Goal: Navigation & Orientation: Understand site structure

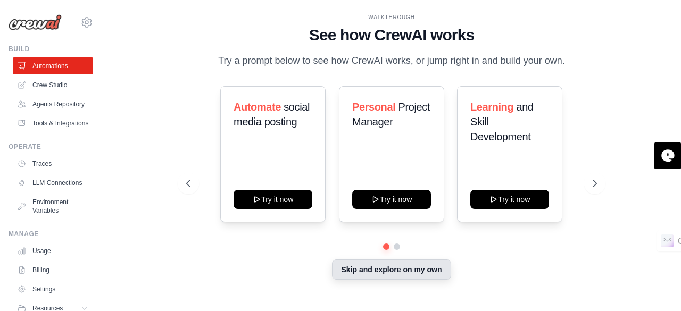
click at [391, 280] on button "Skip and explore on my own" at bounding box center [391, 270] width 119 height 20
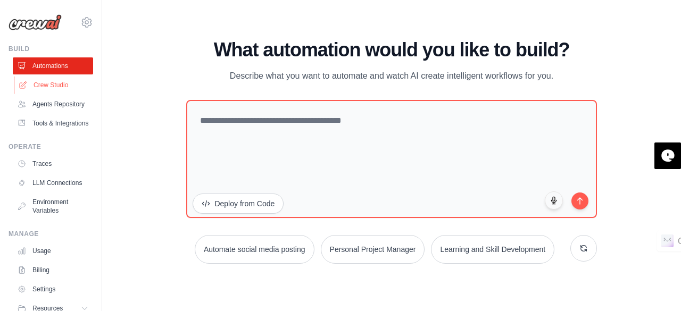
click at [61, 88] on link "Crew Studio" at bounding box center [54, 85] width 80 height 17
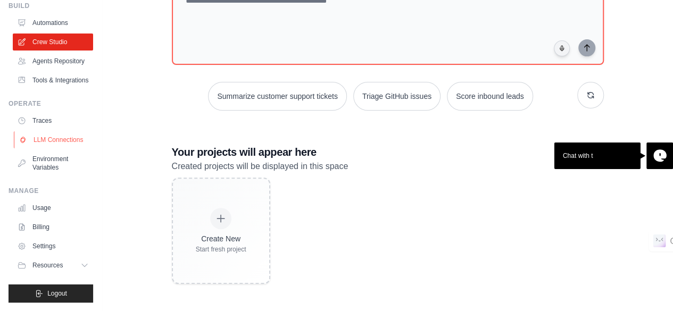
scroll to position [68, 0]
click at [39, 162] on link "Environment Variables" at bounding box center [54, 164] width 80 height 26
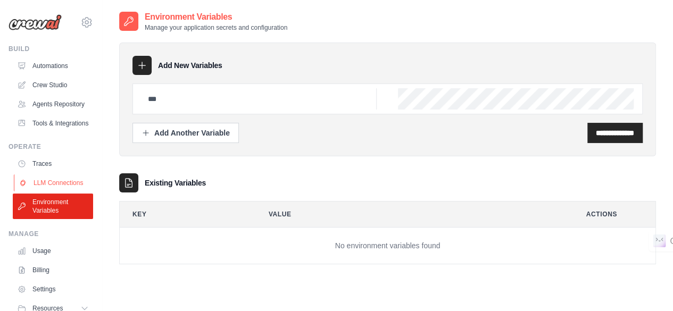
click at [42, 192] on link "LLM Connections" at bounding box center [54, 183] width 80 height 17
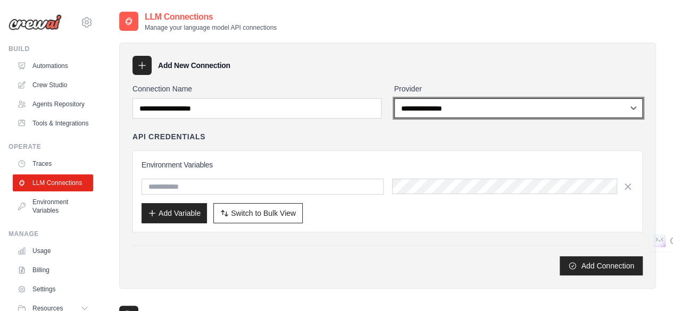
click at [458, 111] on select "**********" at bounding box center [518, 108] width 249 height 20
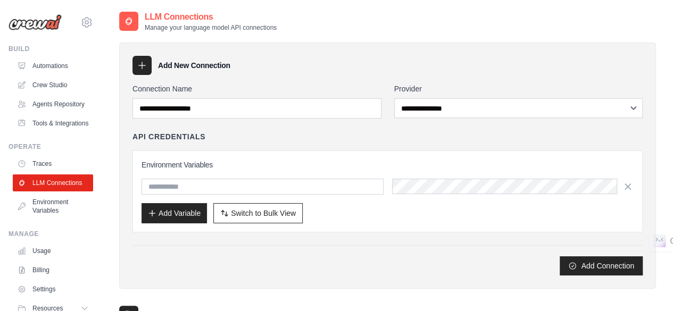
click at [254, 131] on div "API Credentials" at bounding box center [388, 136] width 510 height 11
click at [52, 132] on link "Tools & Integrations" at bounding box center [54, 123] width 80 height 17
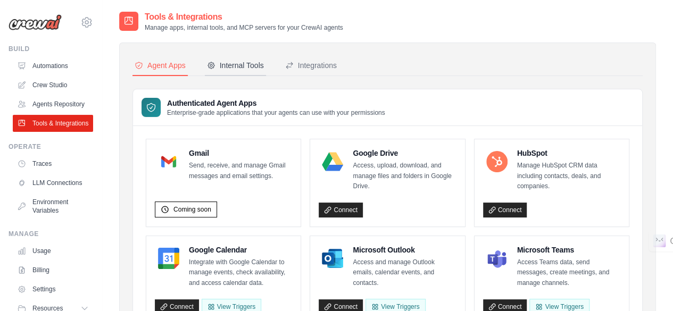
click at [246, 67] on div "Internal Tools" at bounding box center [235, 65] width 57 height 11
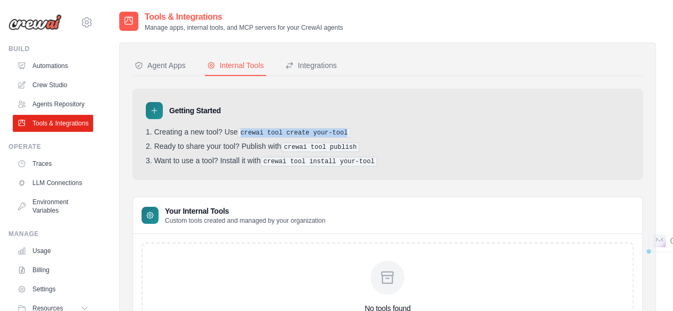
drag, startPoint x: 248, startPoint y: 133, endPoint x: 351, endPoint y: 133, distance: 103.3
click at [351, 133] on li "Creating a new tool? Use crewai tool create your-tool" at bounding box center [388, 133] width 484 height 10
copy pre "crewai tool create your-tool"
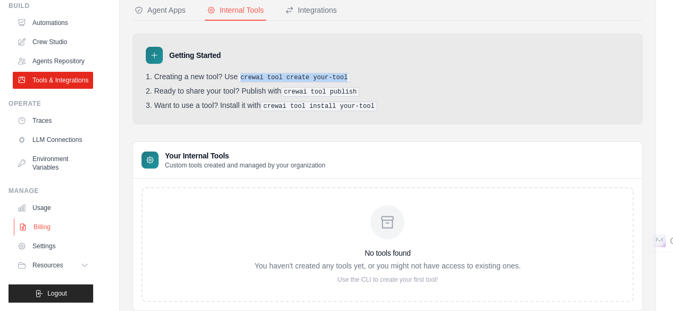
scroll to position [93, 0]
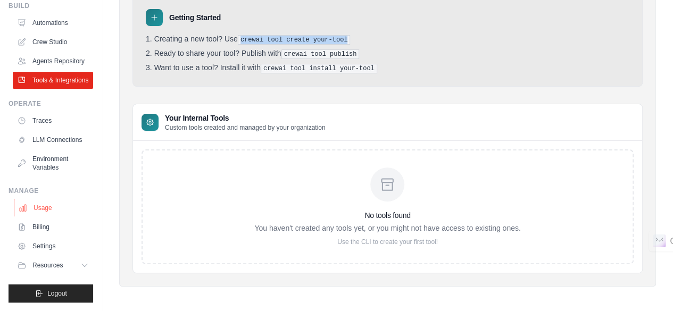
click at [39, 209] on link "Usage" at bounding box center [54, 208] width 80 height 17
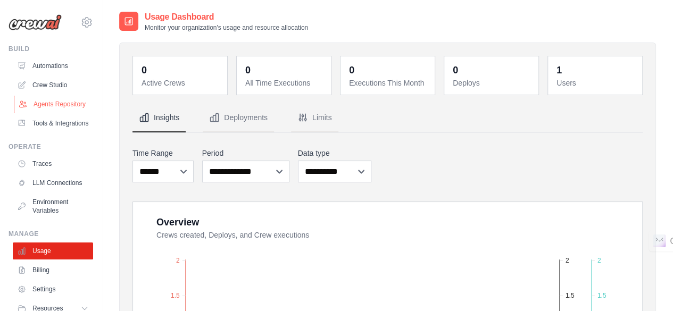
click at [55, 110] on link "Agents Repository" at bounding box center [54, 104] width 80 height 17
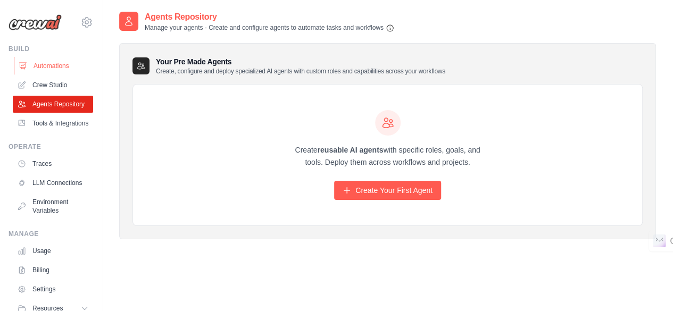
click at [50, 63] on link "Automations" at bounding box center [54, 65] width 80 height 17
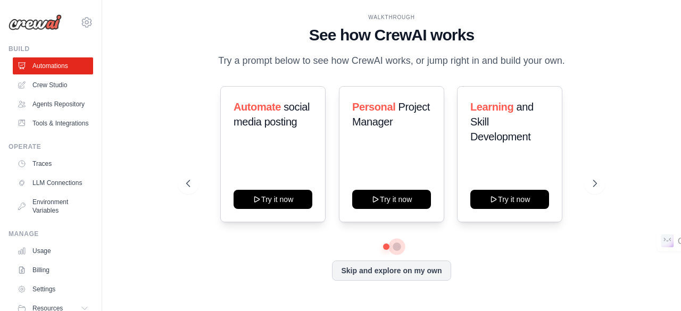
click at [396, 251] on button at bounding box center [397, 247] width 9 height 9
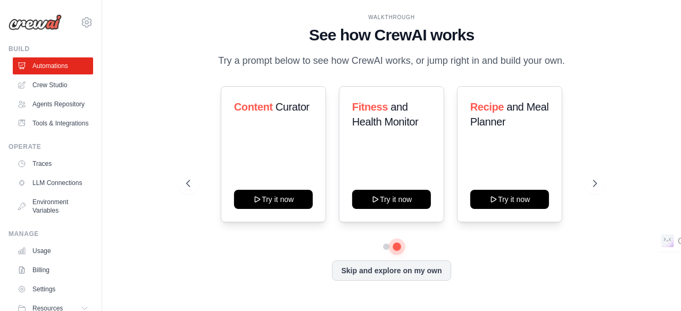
click at [396, 250] on button at bounding box center [396, 246] width 7 height 7
click at [388, 250] on button at bounding box center [386, 246] width 7 height 7
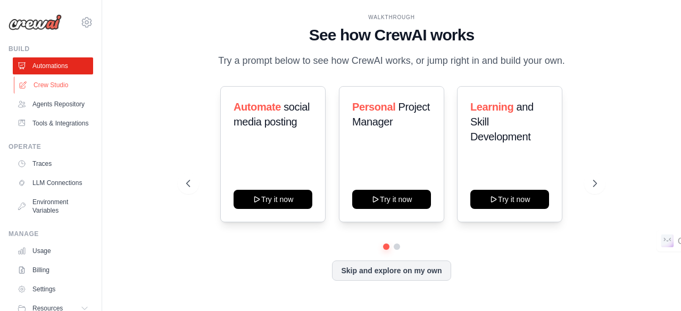
click at [53, 85] on link "Crew Studio" at bounding box center [54, 85] width 80 height 17
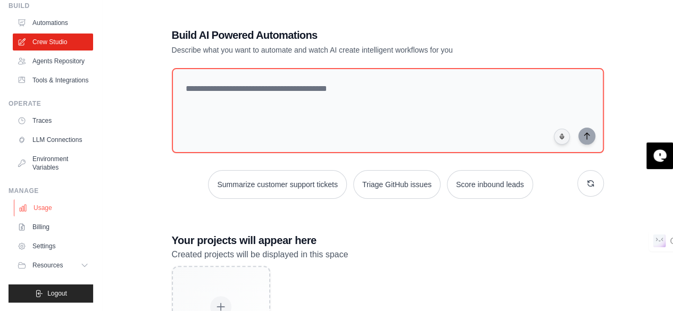
scroll to position [68, 0]
click at [60, 226] on link "Billing" at bounding box center [54, 227] width 80 height 17
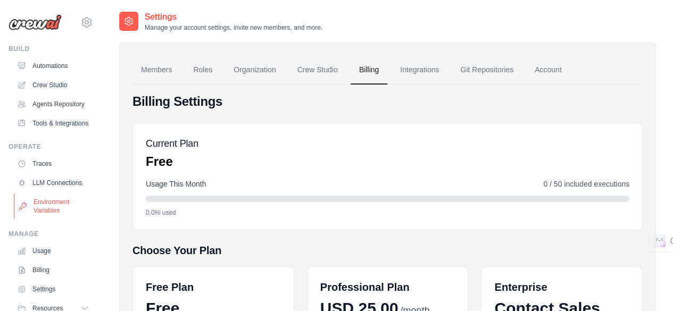
click at [45, 219] on link "Environment Variables" at bounding box center [54, 207] width 80 height 26
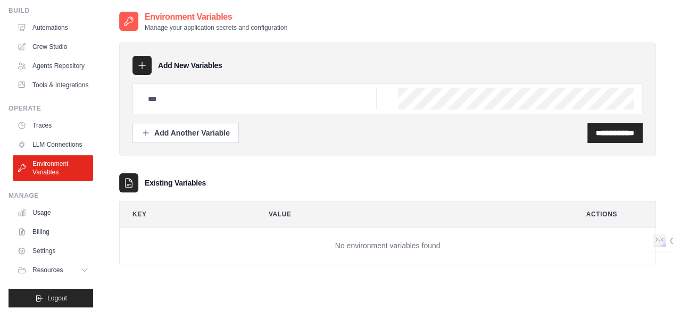
scroll to position [68, 0]
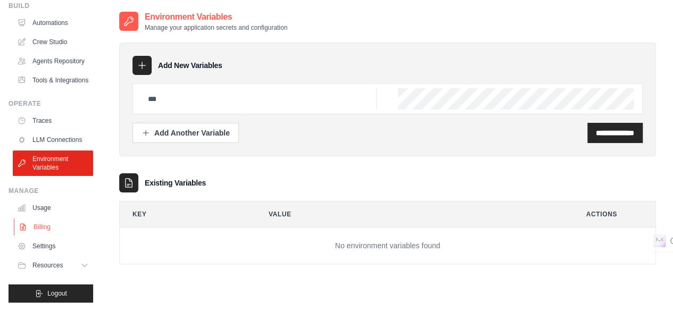
click at [45, 227] on link "Billing" at bounding box center [54, 227] width 80 height 17
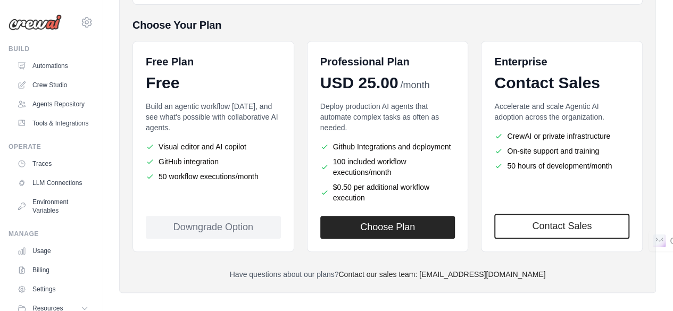
scroll to position [245, 0]
